Goal: Task Accomplishment & Management: Manage account settings

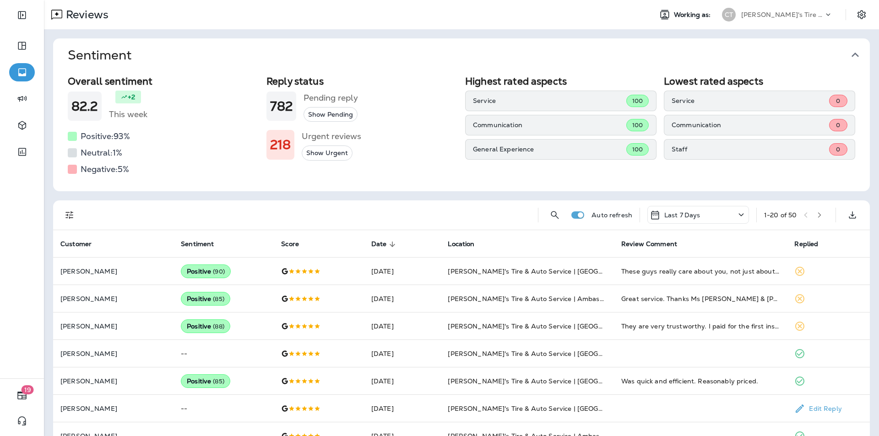
scroll to position [105, 0]
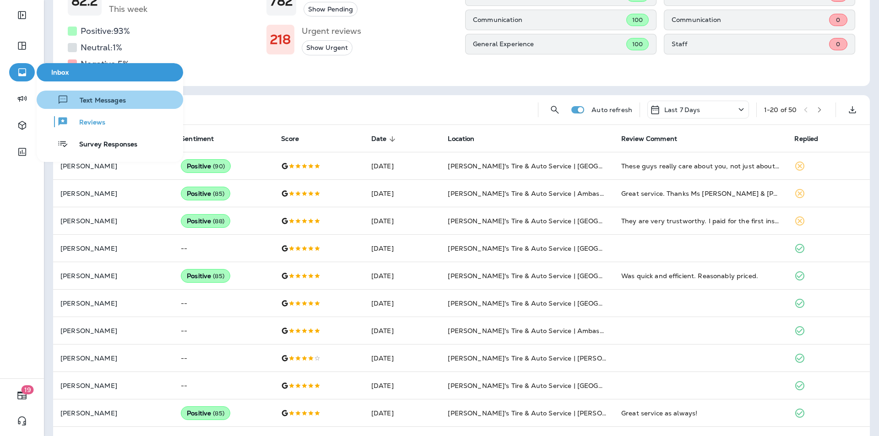
click at [86, 97] on span "Text Messages" at bounding box center [97, 101] width 57 height 9
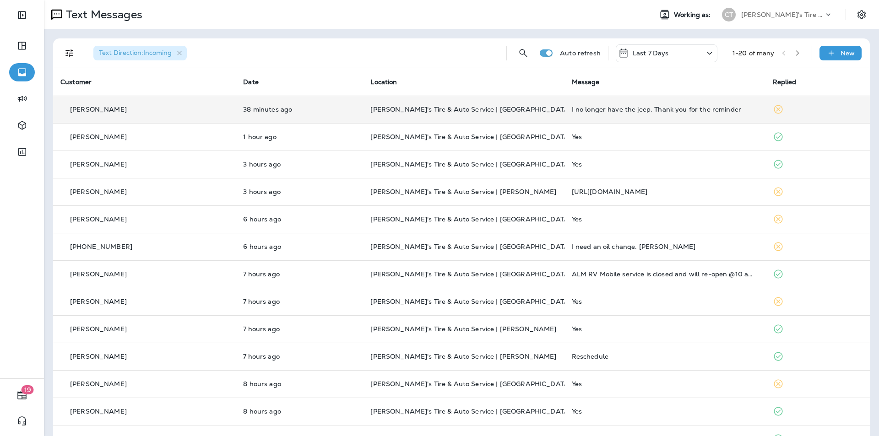
click at [529, 110] on p "[PERSON_NAME]'s Tire & Auto Service | [GEOGRAPHIC_DATA]" at bounding box center [463, 109] width 186 height 7
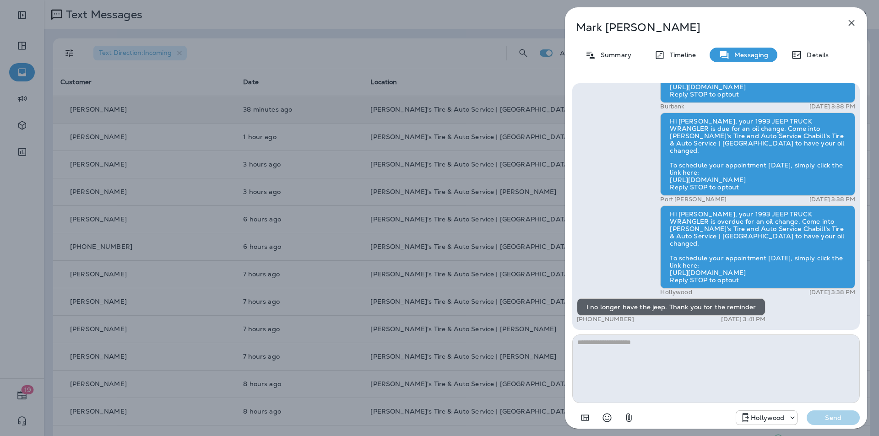
click at [610, 55] on p "Summary" at bounding box center [613, 54] width 35 height 7
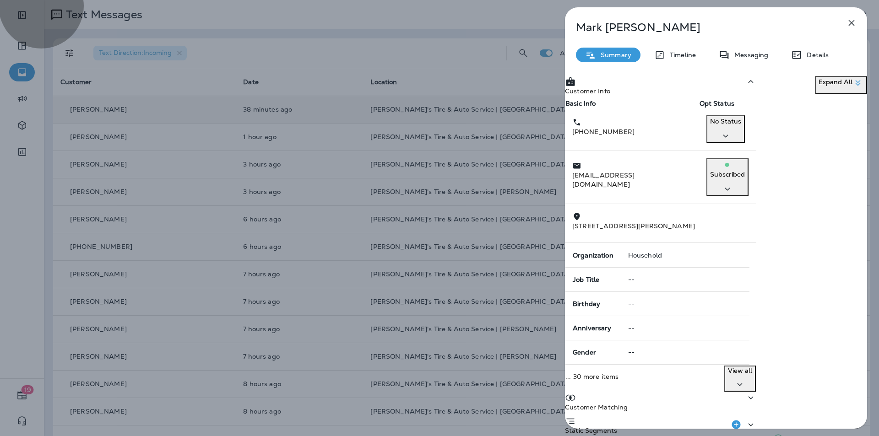
click at [731, 142] on icon "button" at bounding box center [725, 135] width 11 height 11
click at [790, 165] on p "Opt out" at bounding box center [792, 165] width 40 height 7
click at [57, 60] on div "Confirm" at bounding box center [44, 56] width 25 height 7
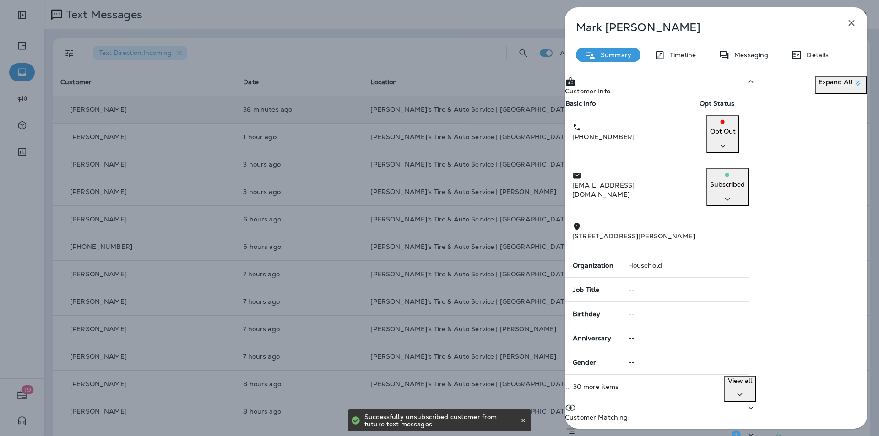
click at [853, 24] on icon "button" at bounding box center [851, 22] width 11 height 11
